Goal: Book appointment/travel/reservation

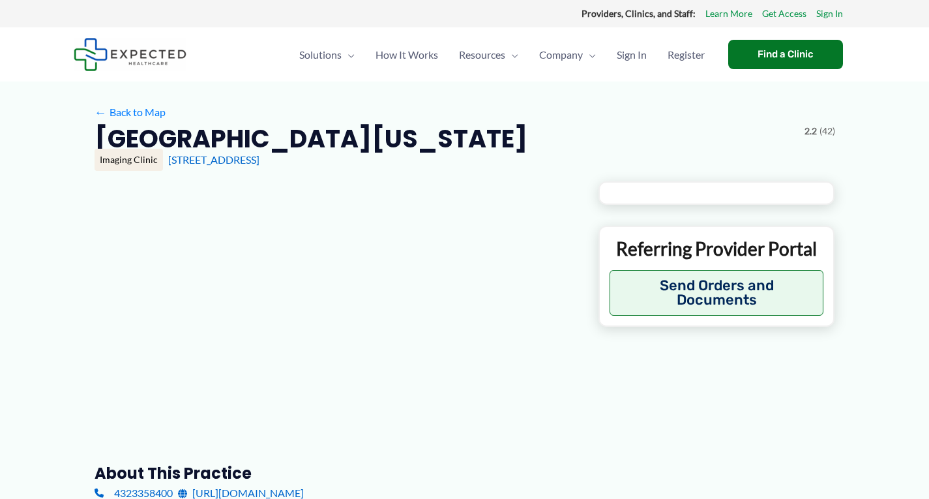
type input "**********"
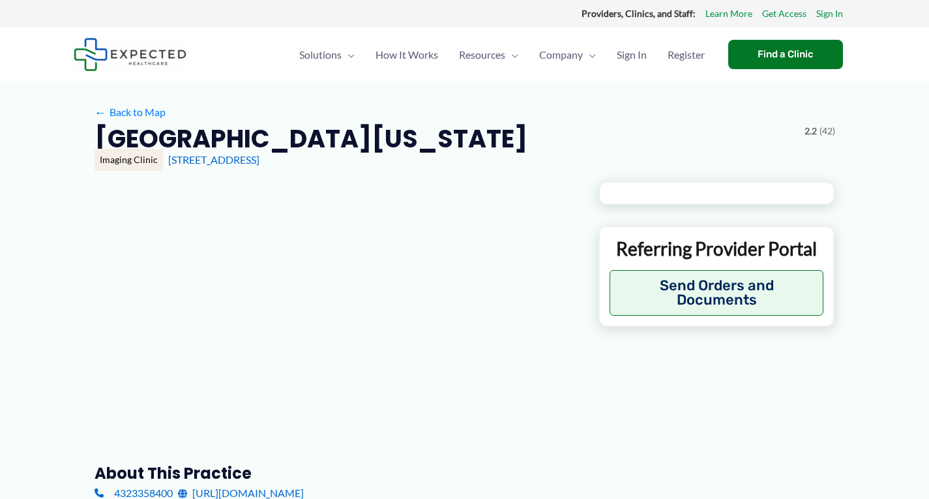
type input "**********"
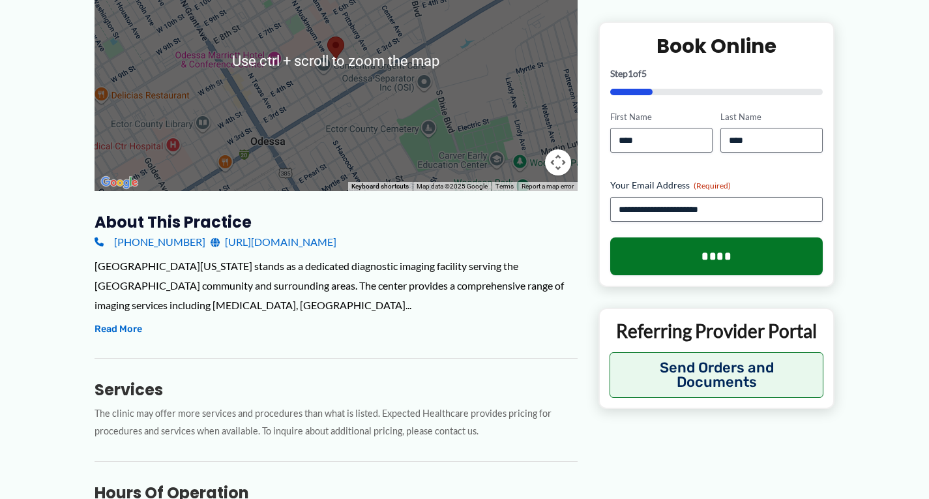
scroll to position [261, 0]
